Goal: Navigation & Orientation: Find specific page/section

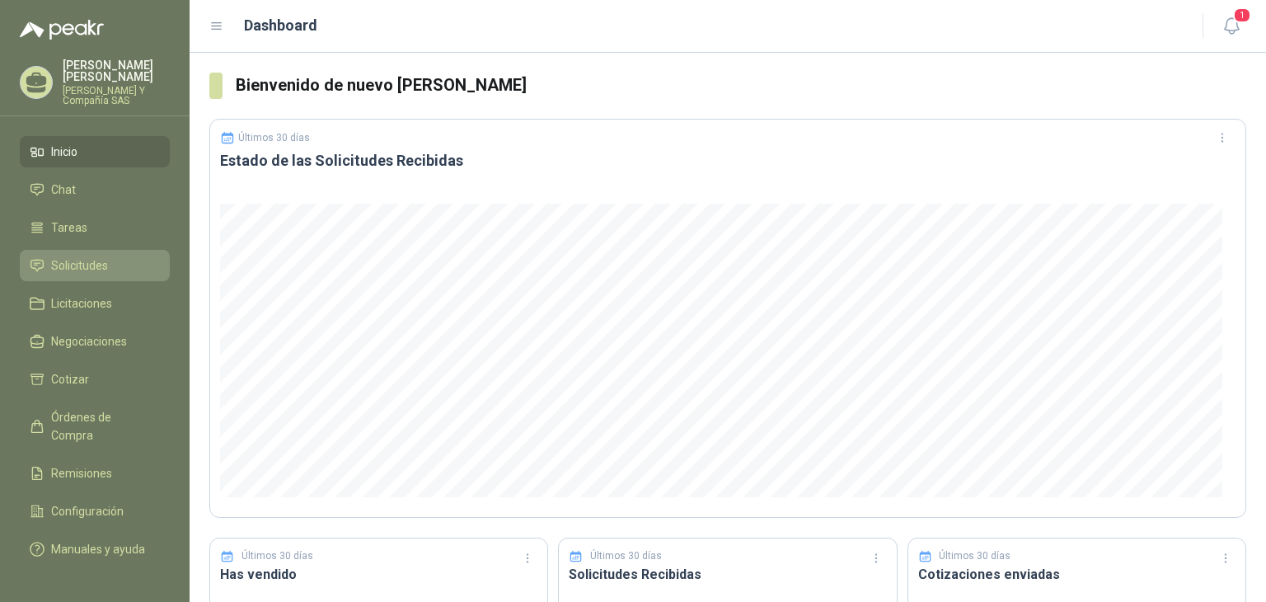
click at [82, 266] on span "Solicitudes" at bounding box center [79, 265] width 57 height 18
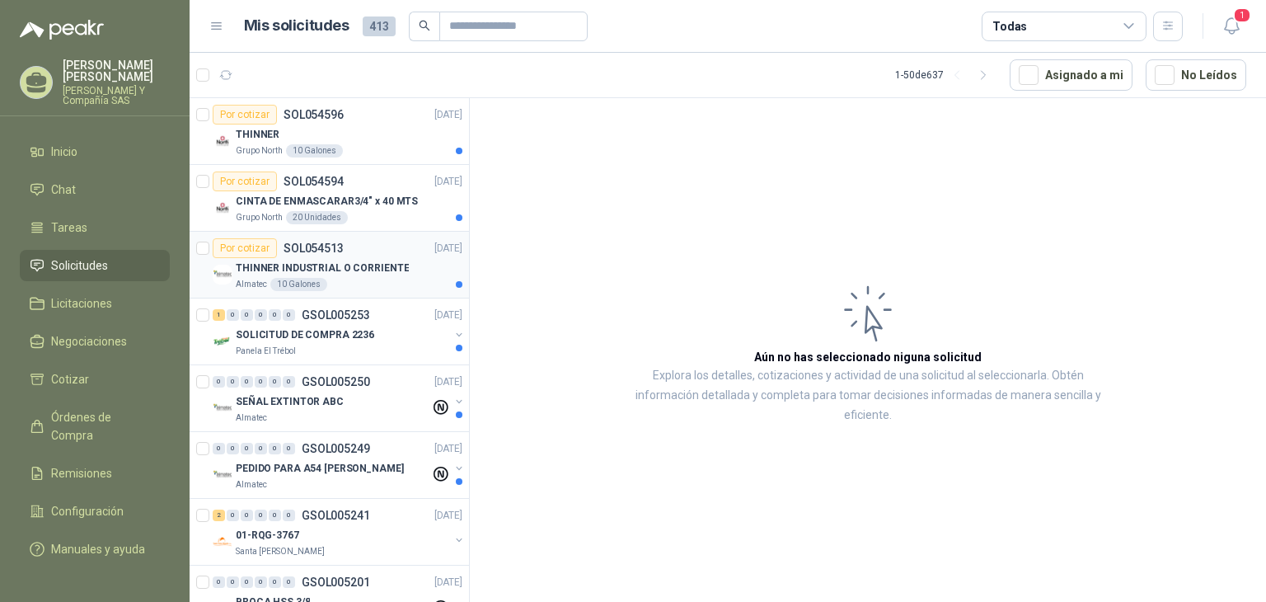
click at [260, 266] on p "THINNER INDUSTRIAL O CORRIENTE" at bounding box center [322, 268] width 173 height 16
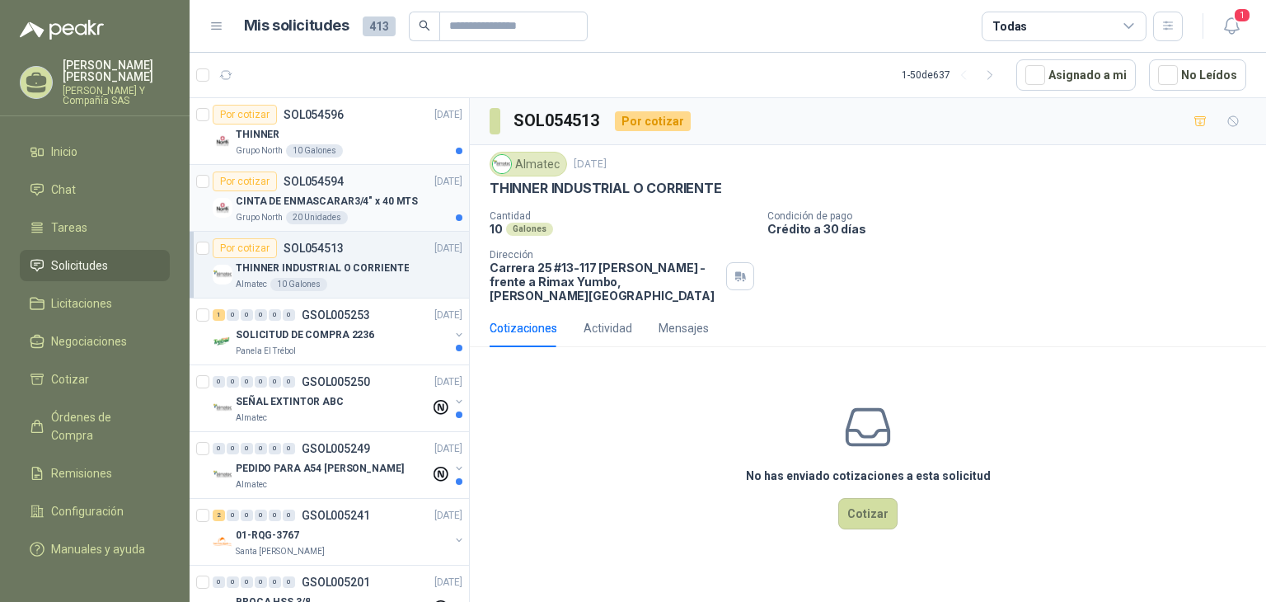
click at [262, 211] on p "Grupo North" at bounding box center [259, 217] width 47 height 13
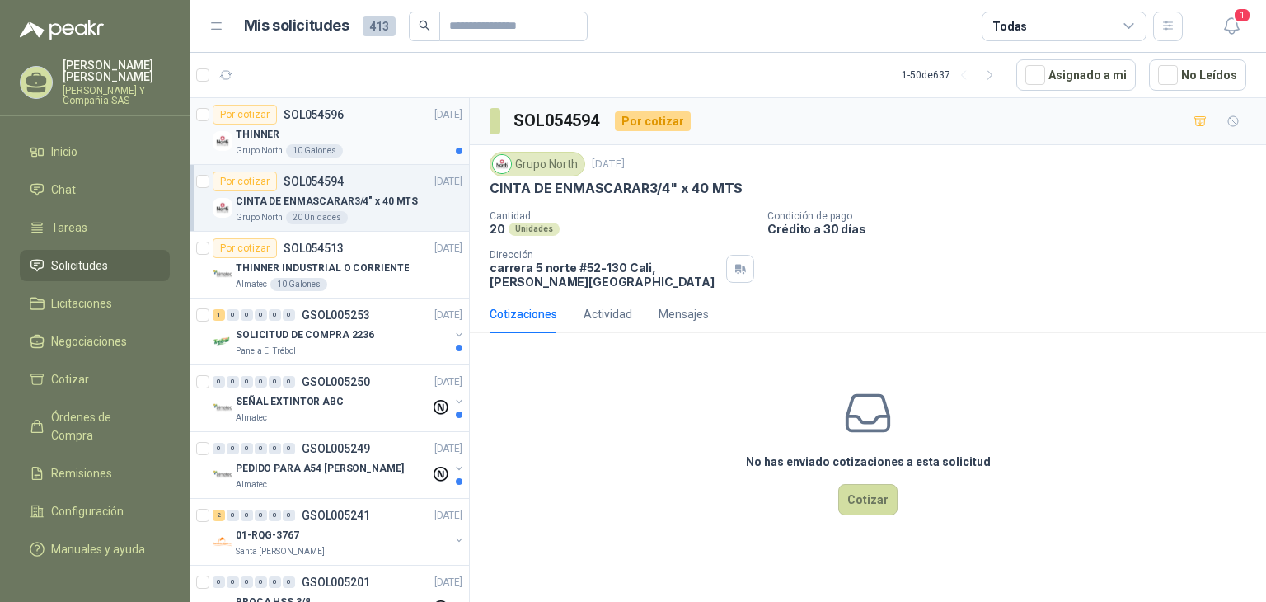
click at [260, 143] on div "THINNER" at bounding box center [349, 134] width 227 height 20
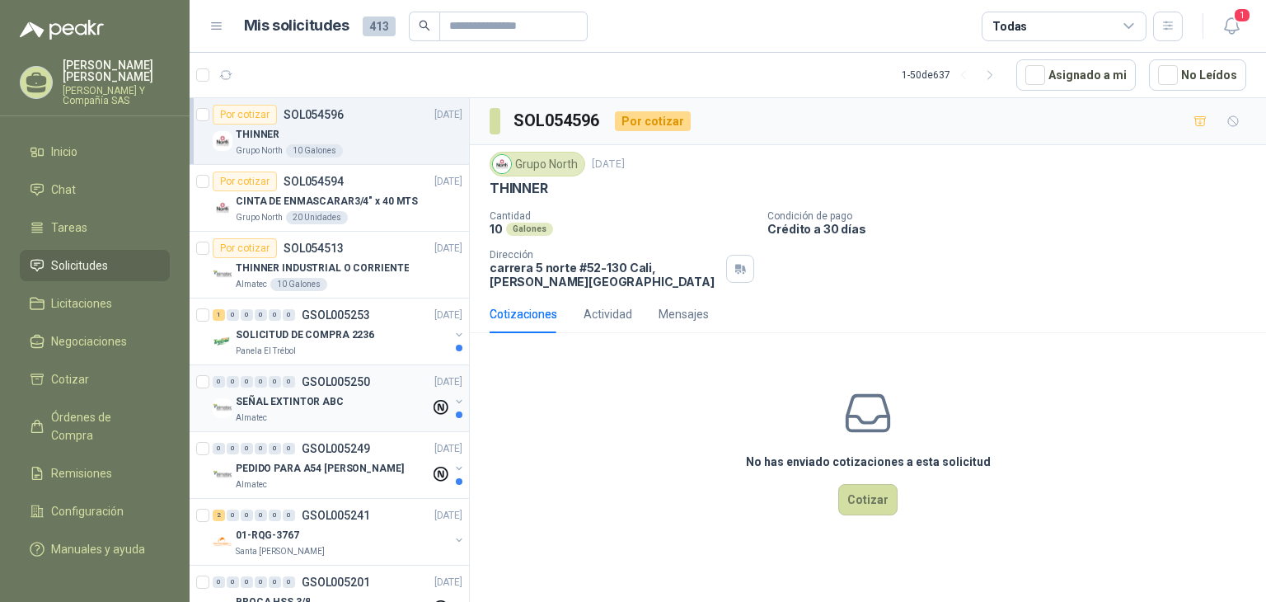
click at [284, 397] on p "SEÑAL EXTINTOR ABC" at bounding box center [290, 402] width 108 height 16
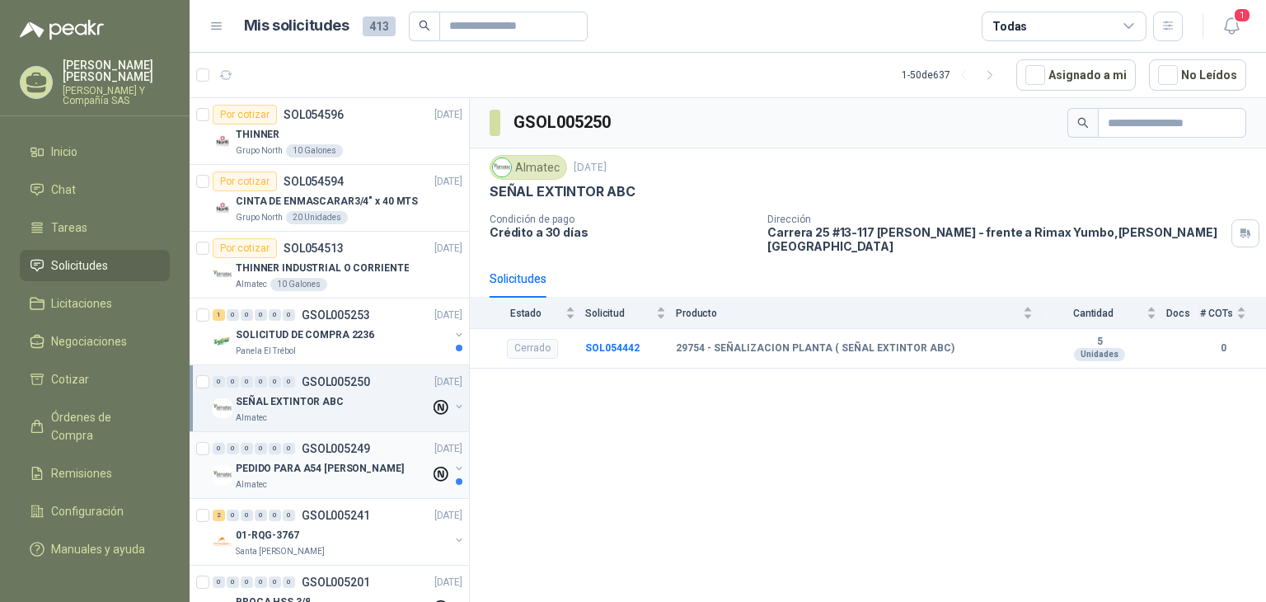
click at [265, 488] on p "Almatec" at bounding box center [251, 484] width 31 height 13
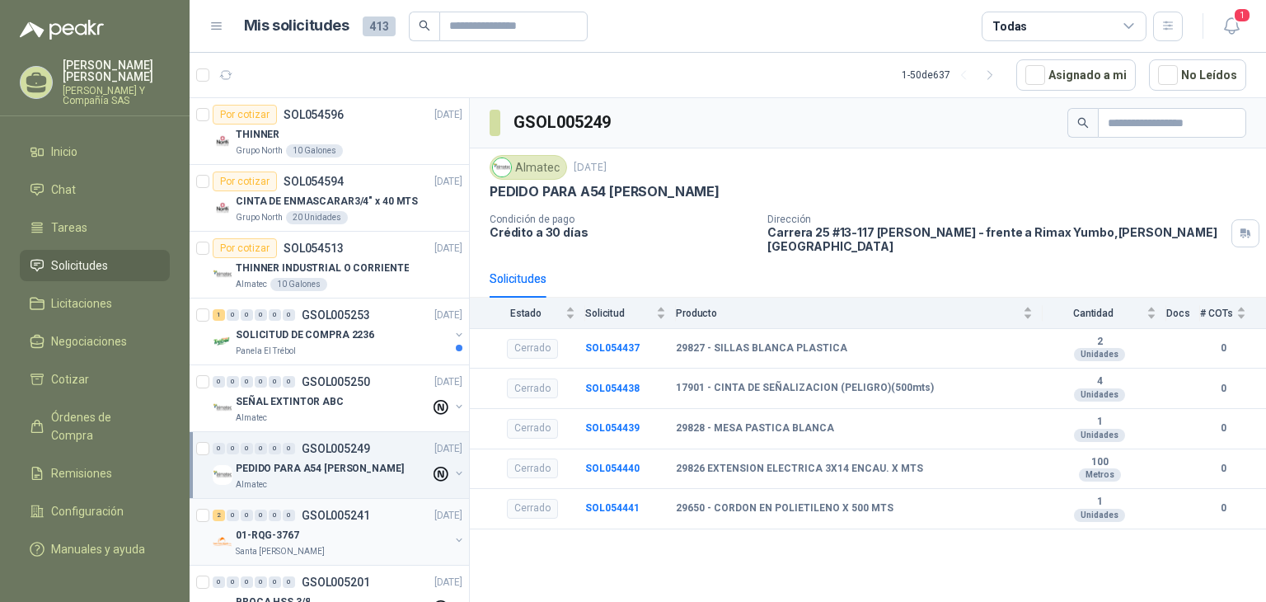
click at [293, 542] on div "01-RQG-3767" at bounding box center [343, 535] width 214 height 20
